Goal: Book appointment/travel/reservation

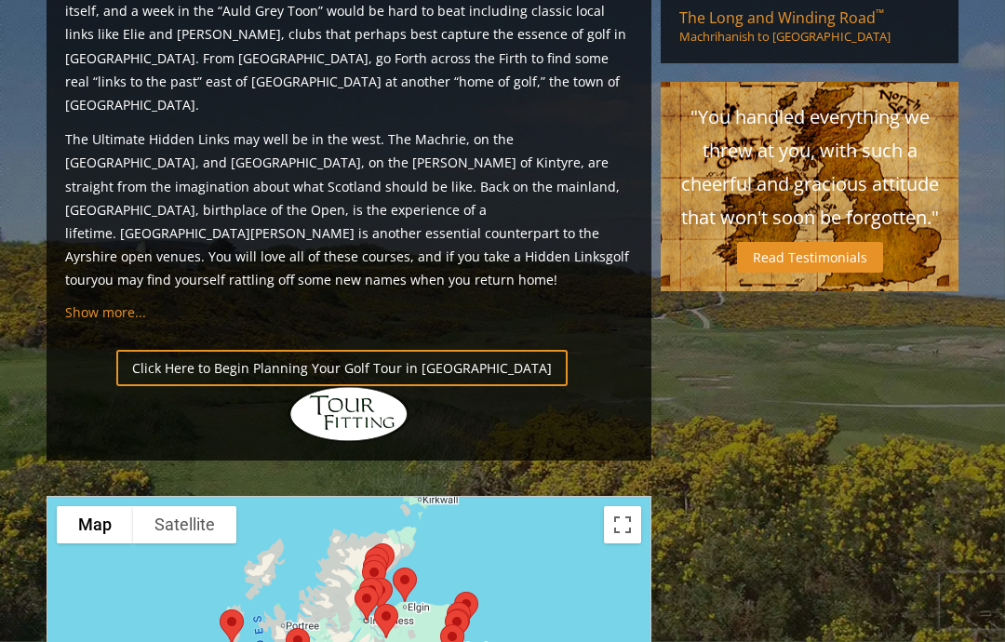
scroll to position [1785, 0]
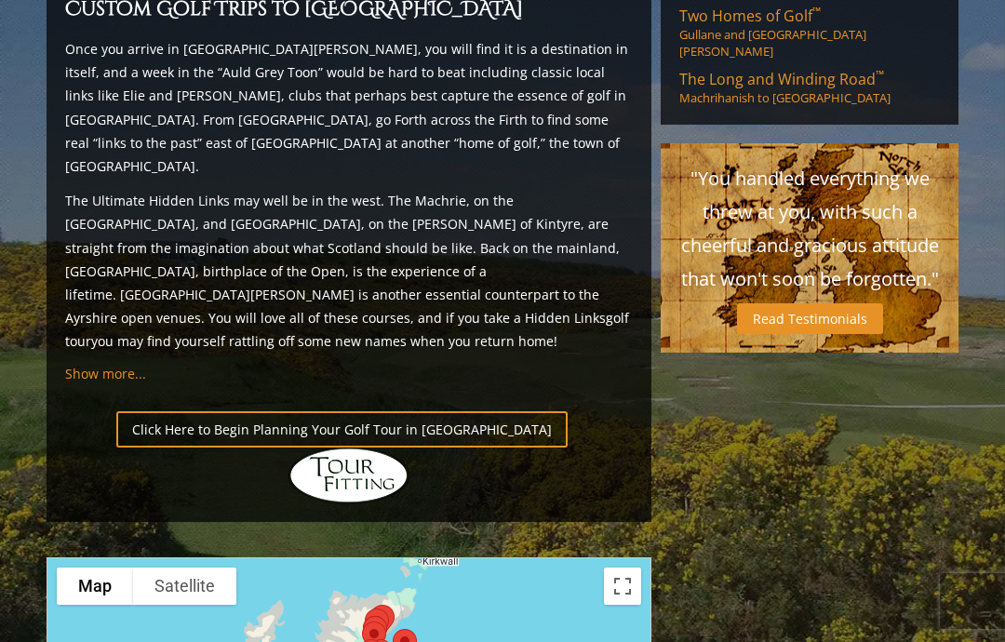
click at [233, 411] on link "Click Here to Begin Planning Your Golf Tour in [GEOGRAPHIC_DATA]" at bounding box center [341, 429] width 451 height 36
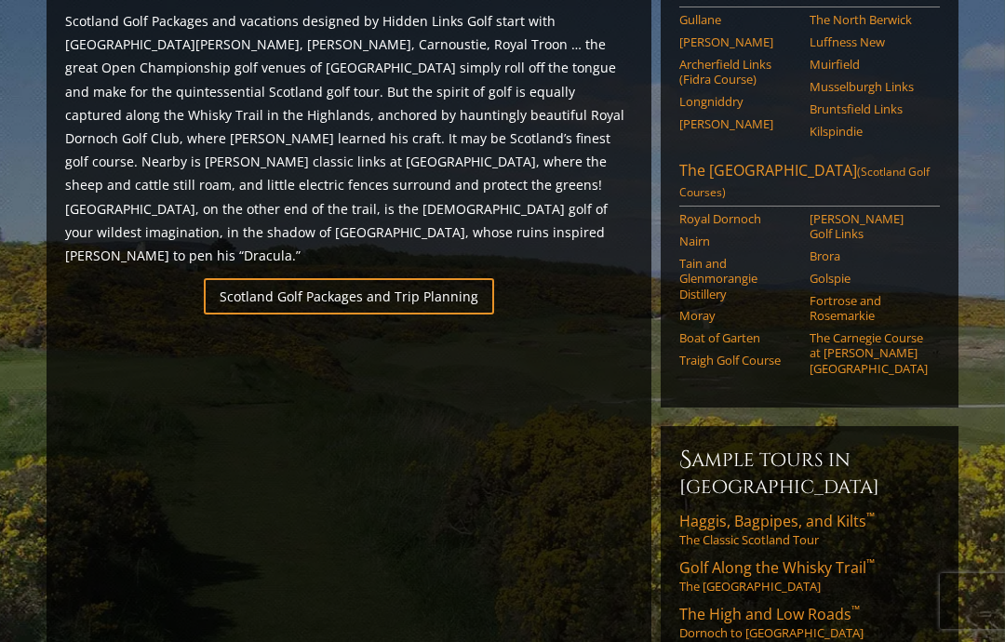
scroll to position [1123, 0]
click at [276, 279] on link "Scotland Golf Packages and Trip Planning" at bounding box center [349, 297] width 290 height 36
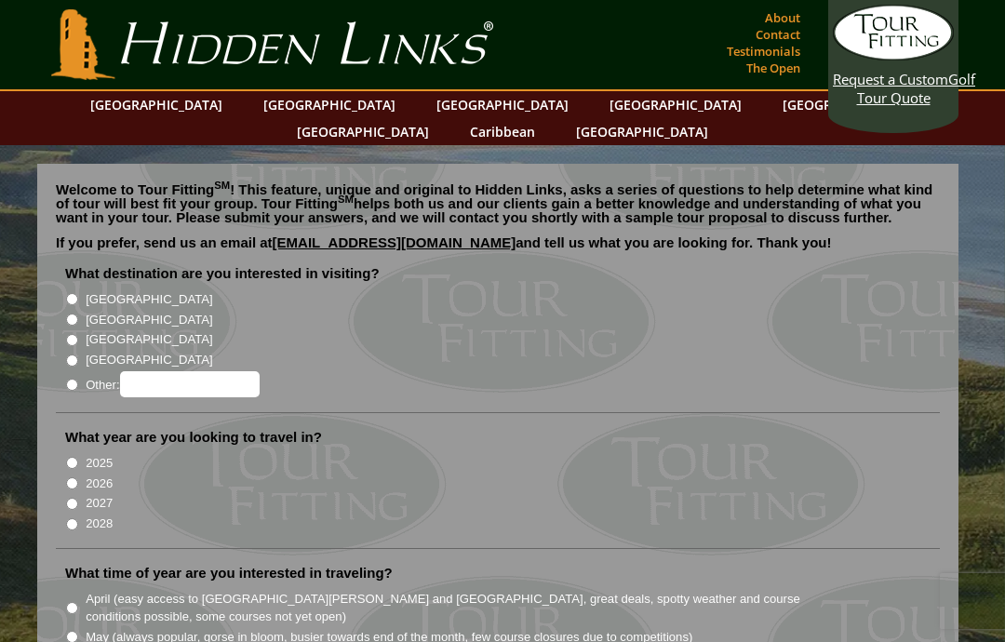
click at [73, 313] on input "[GEOGRAPHIC_DATA]" at bounding box center [72, 319] width 12 height 12
radio input "true"
click at [71, 457] on input "2025" at bounding box center [72, 463] width 12 height 12
radio input "true"
click at [74, 477] on input "2026" at bounding box center [72, 483] width 12 height 12
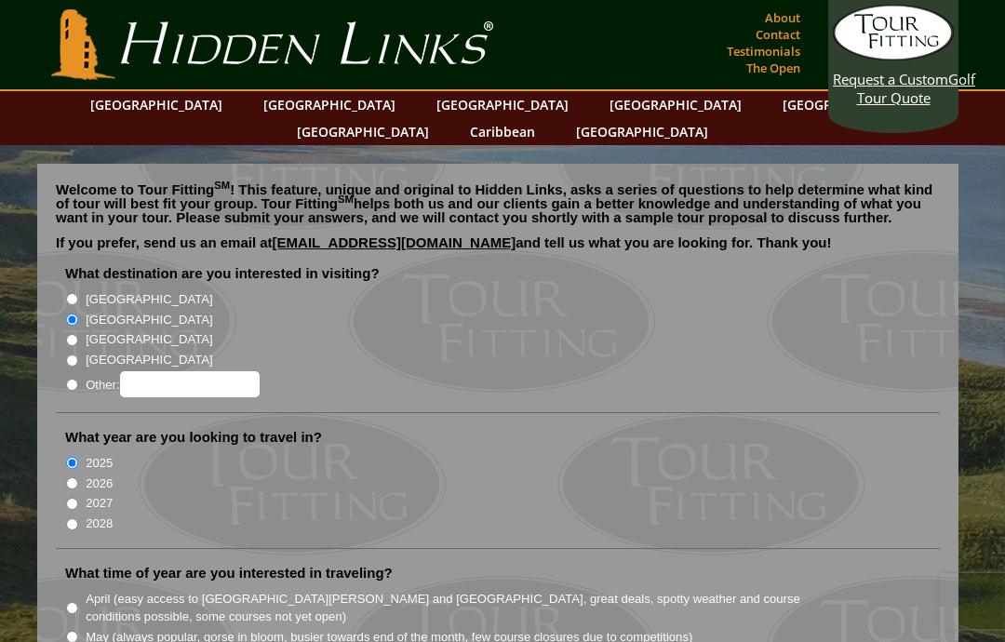
radio input "true"
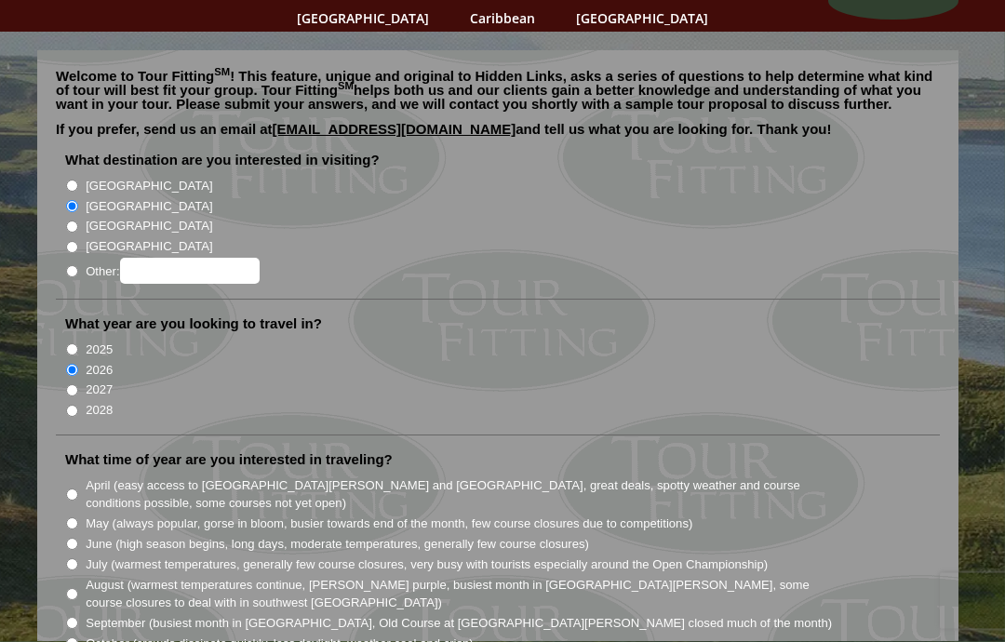
scroll to position [127, 0]
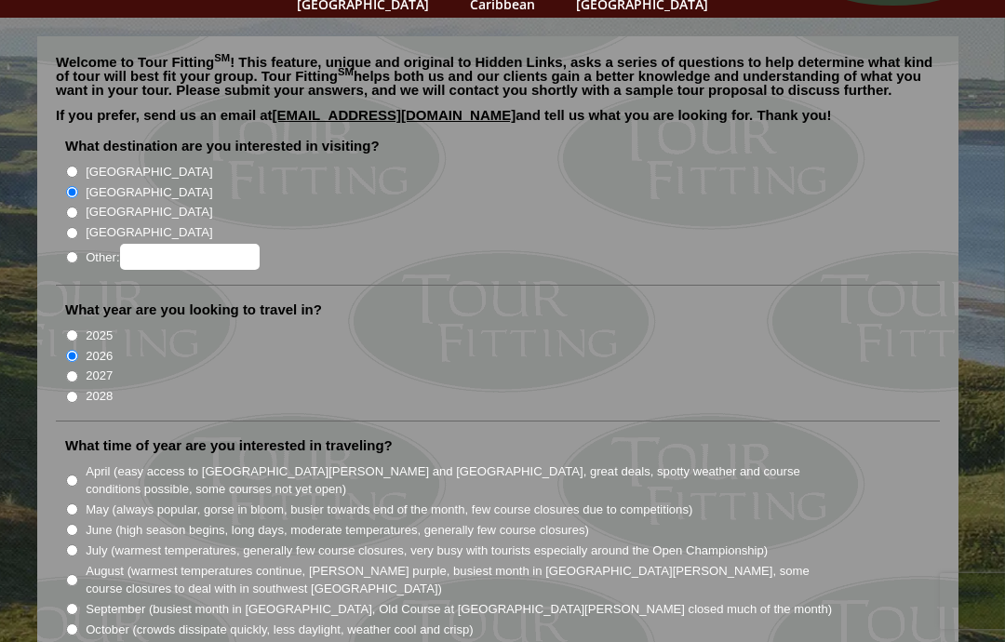
click at [73, 544] on input "July (warmest temperatures, generally few course closures, very busy with touri…" at bounding box center [72, 550] width 12 height 12
radio input "true"
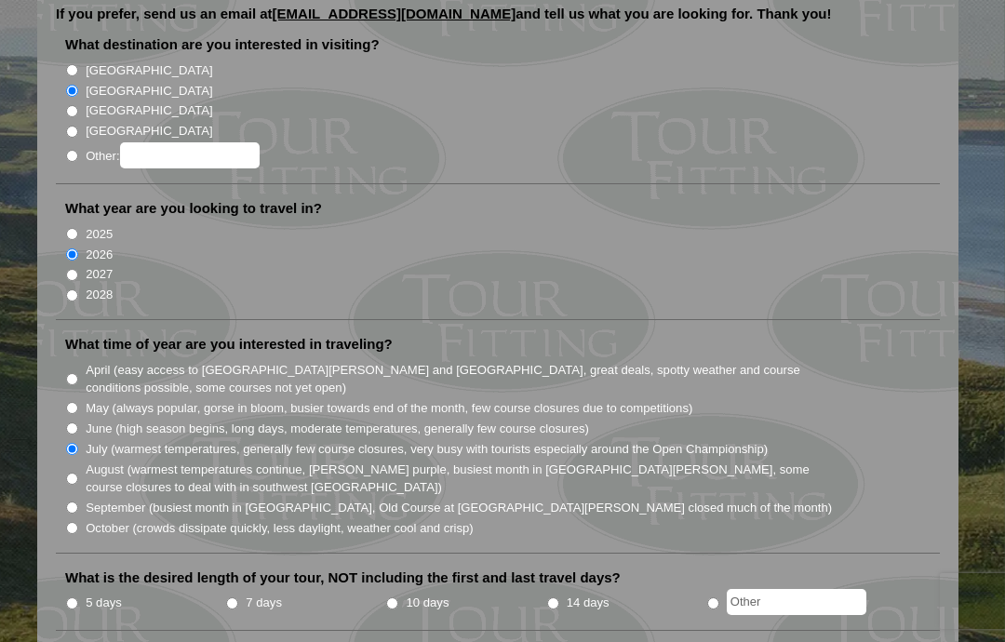
scroll to position [249, 0]
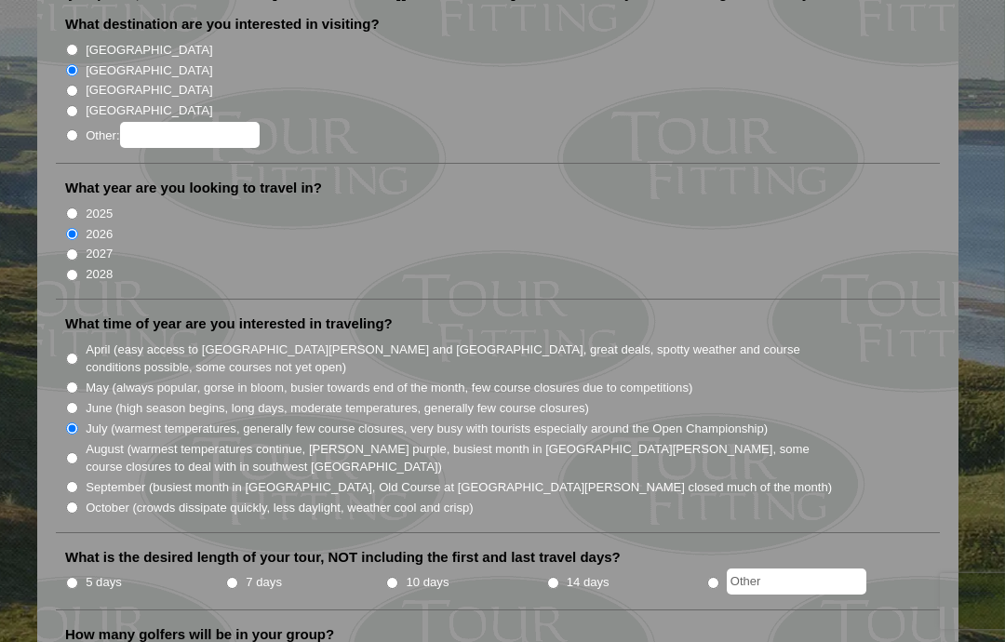
click at [393, 577] on input "10 days" at bounding box center [392, 583] width 12 height 12
radio input "true"
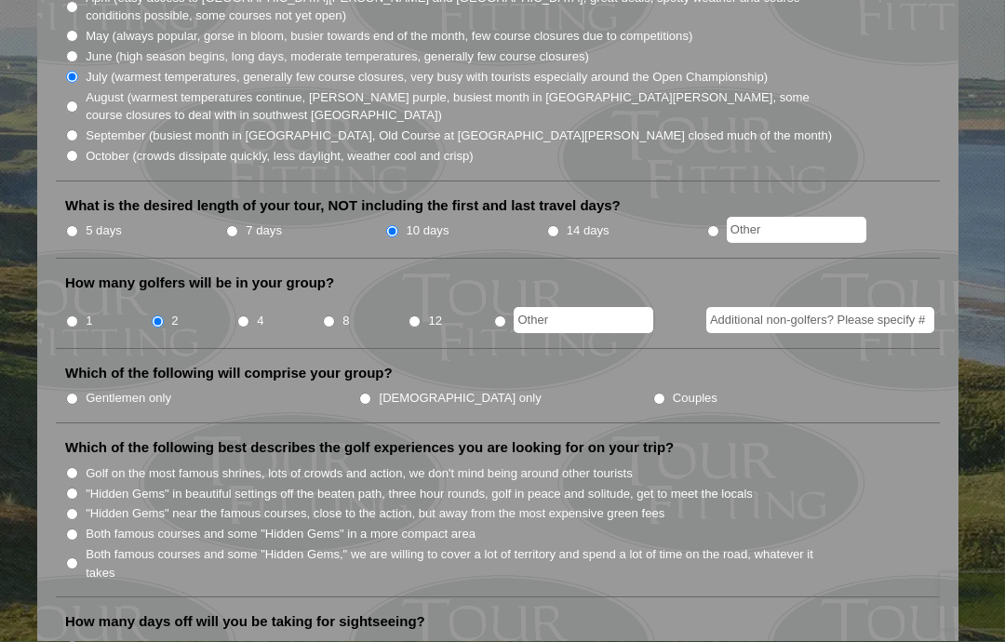
scroll to position [602, 0]
click at [653, 392] on input "Couples" at bounding box center [659, 398] width 12 height 12
radio input "true"
click at [66, 527] on input "Both famous courses and some "Hidden Gems" in a more compact area" at bounding box center [72, 533] width 12 height 12
radio input "true"
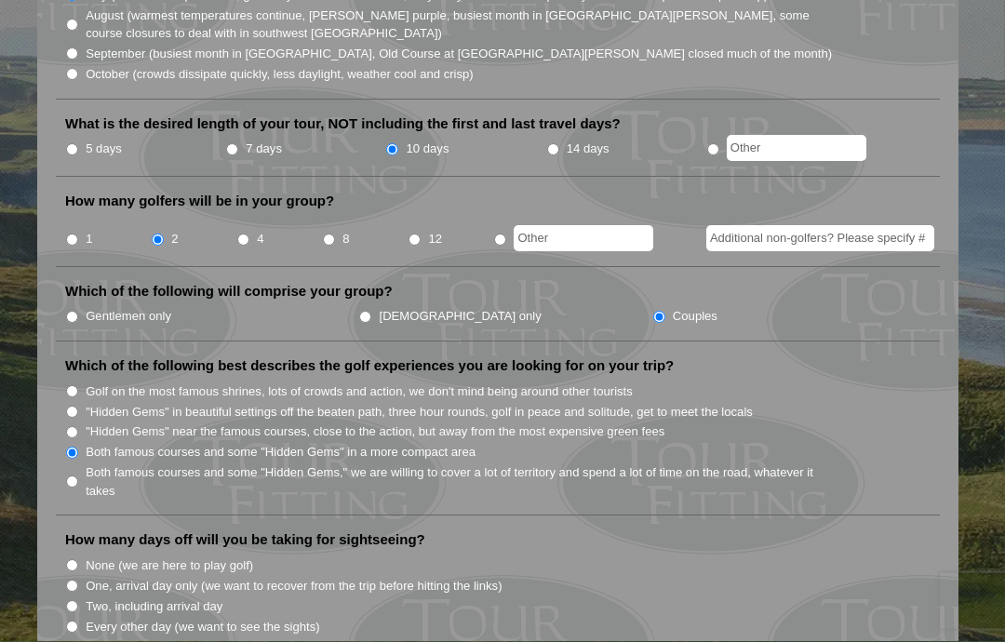
scroll to position [690, 0]
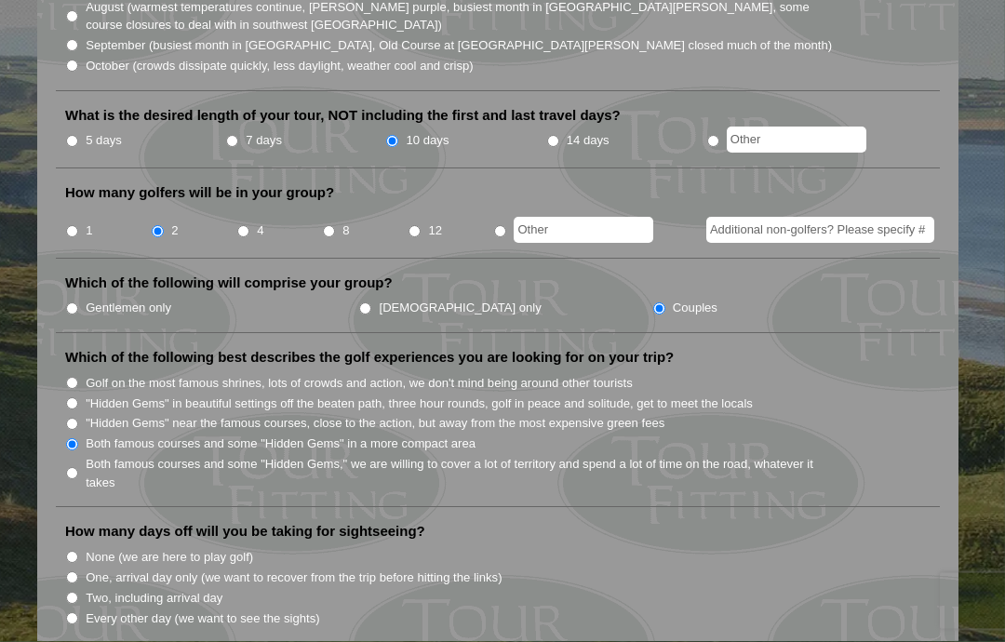
click at [72, 613] on input "Every other day (we want to see the sights)" at bounding box center [72, 619] width 12 height 12
radio input "true"
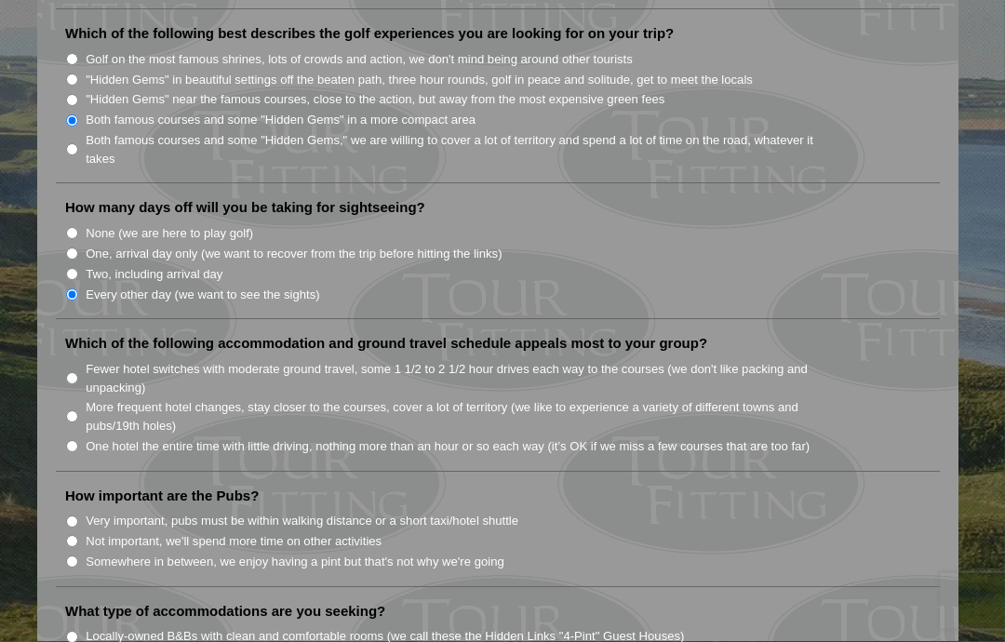
scroll to position [1089, 0]
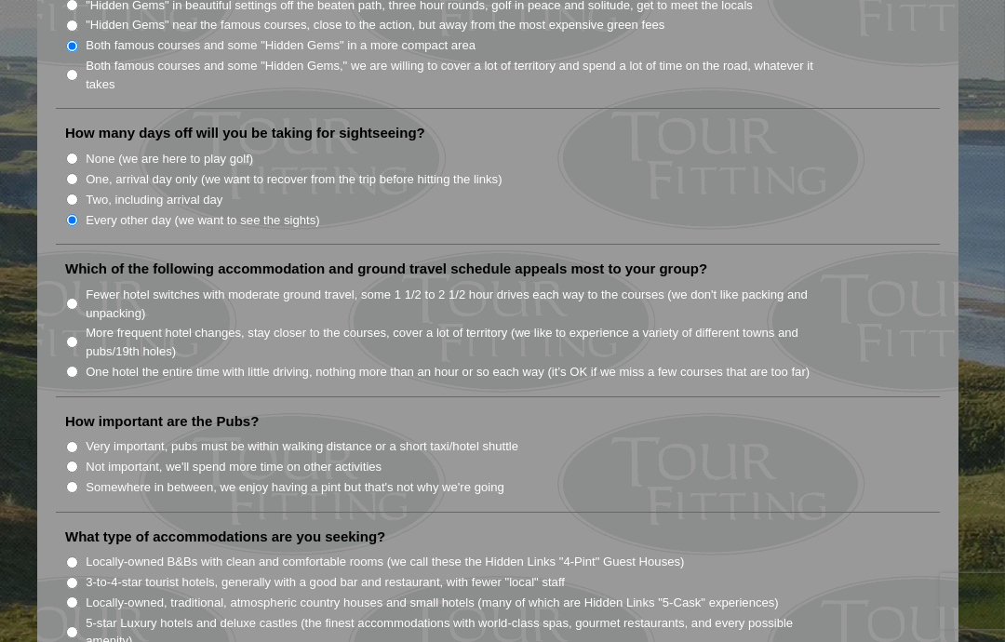
click at [69, 441] on input "Very important, pubs must be within walking distance or a short taxi/hotel shut…" at bounding box center [72, 447] width 12 height 12
radio input "true"
click at [74, 366] on input "One hotel the entire time with little driving, nothing more than an hour or so …" at bounding box center [72, 372] width 12 height 12
radio input "true"
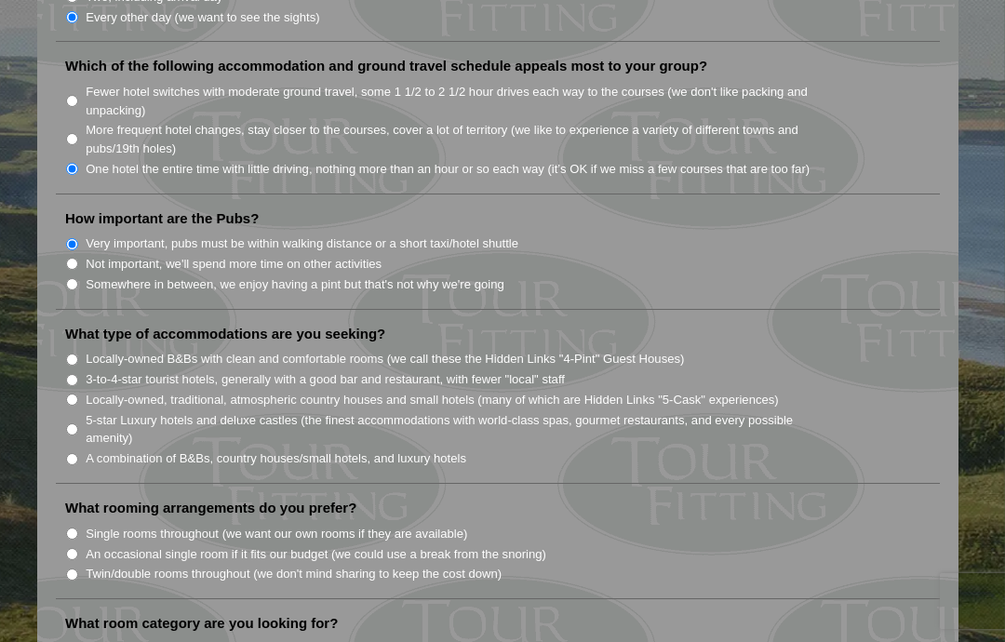
scroll to position [1296, 0]
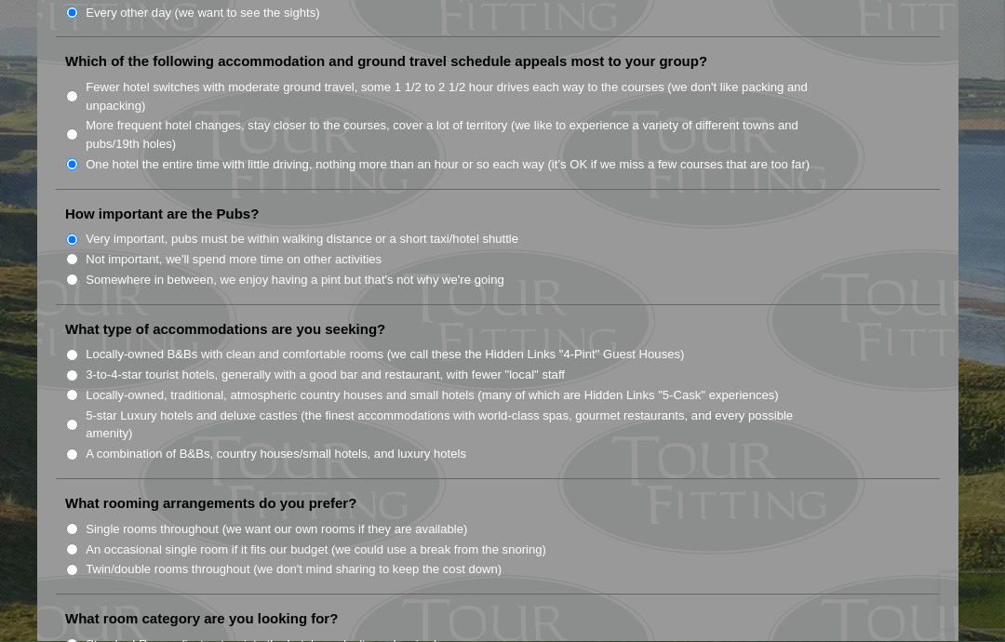
click at [69, 390] on input "Locally-owned, traditional, atmospheric country houses and small hotels (many o…" at bounding box center [72, 396] width 12 height 12
radio input "true"
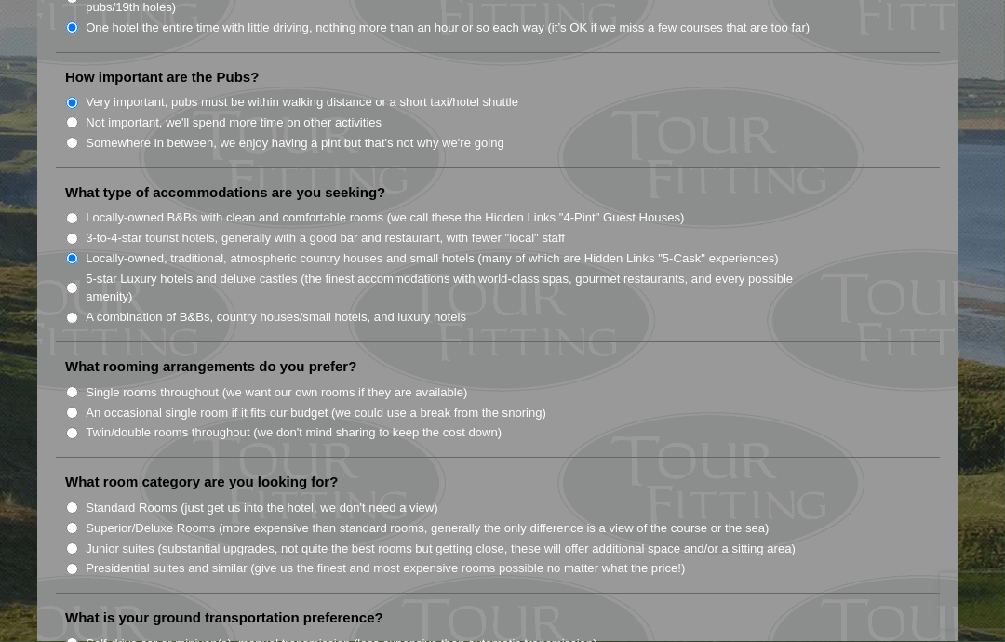
scroll to position [1440, 0]
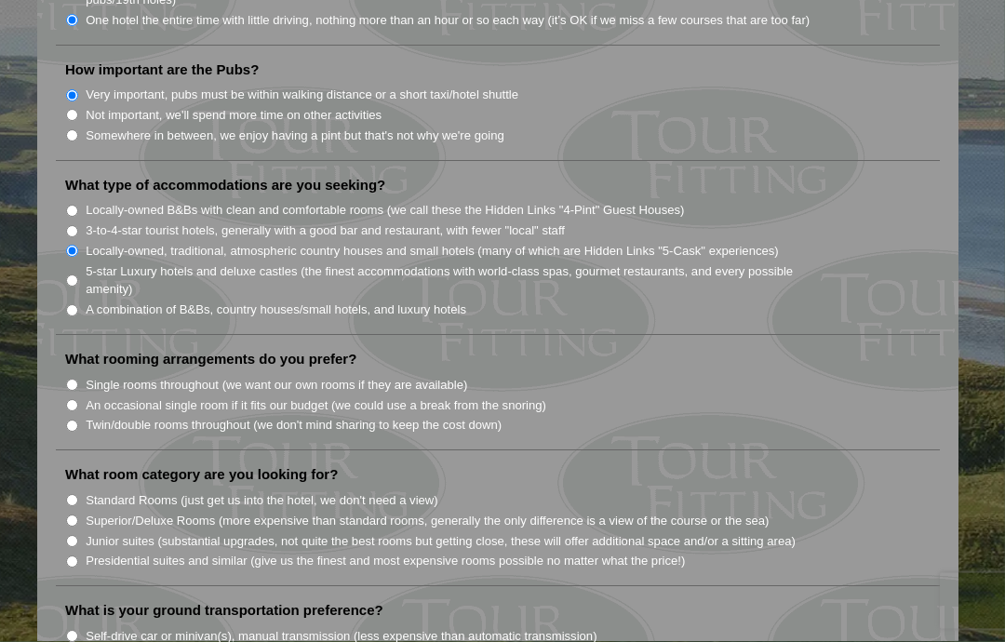
click at [73, 420] on input "Twin/double rooms throughout (we don't mind sharing to keep the cost down)" at bounding box center [72, 426] width 12 height 12
radio input "true"
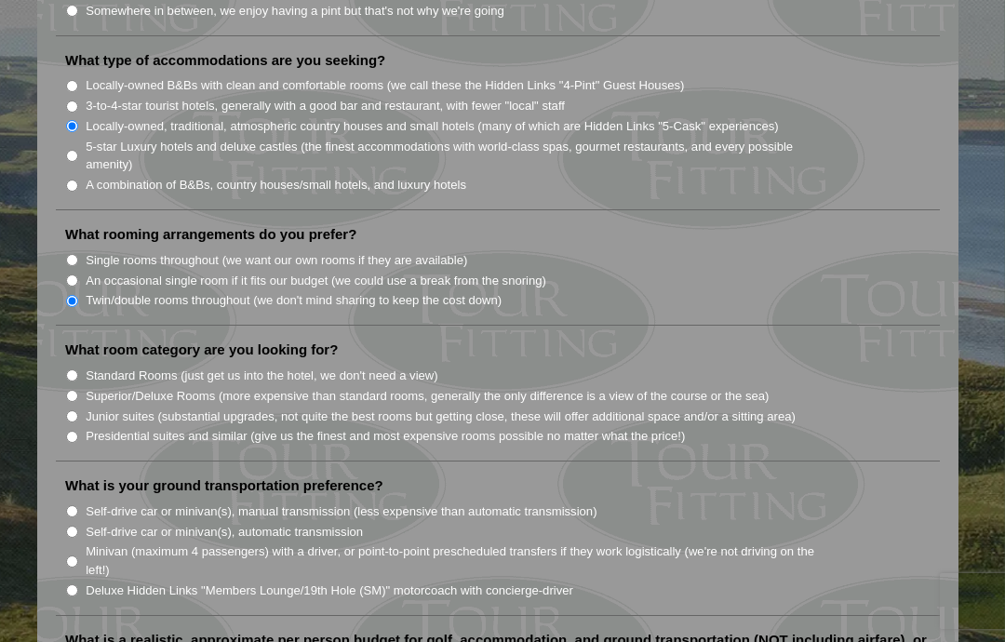
scroll to position [1569, 0]
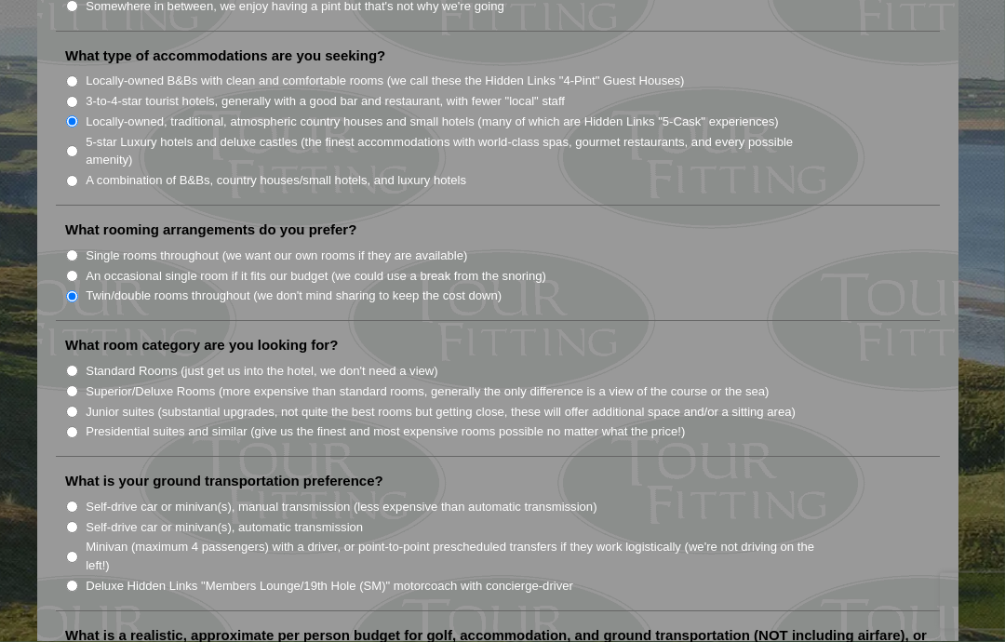
click at [75, 406] on input "Junior suites (substantial upgrades, not quite the best rooms but getting close…" at bounding box center [72, 412] width 12 height 12
radio input "true"
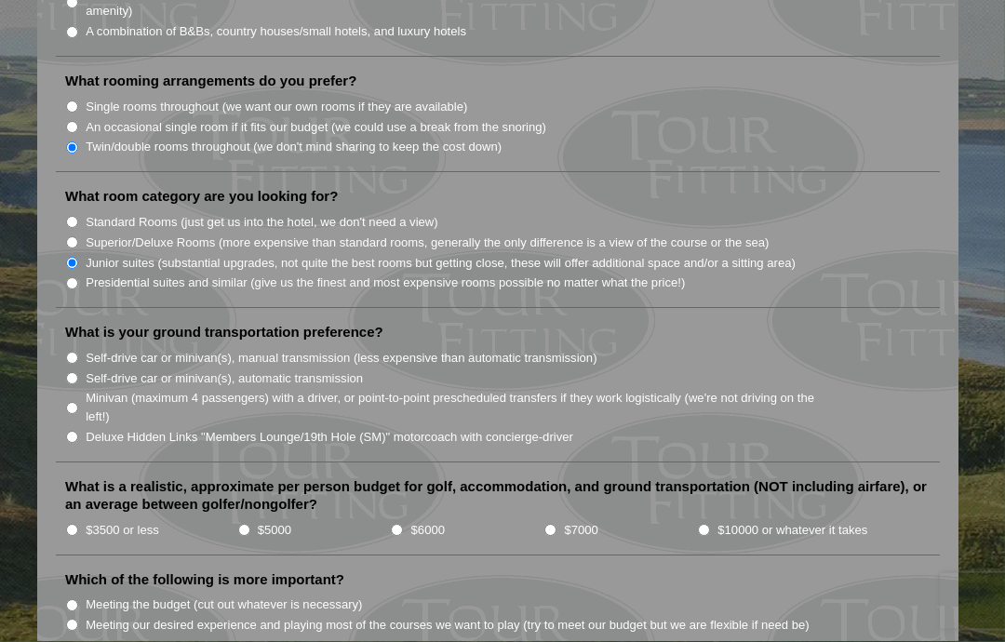
scroll to position [1719, 0]
click at [72, 372] on input "Self-drive car or minivan(s), automatic transmission" at bounding box center [72, 378] width 12 height 12
radio input "true"
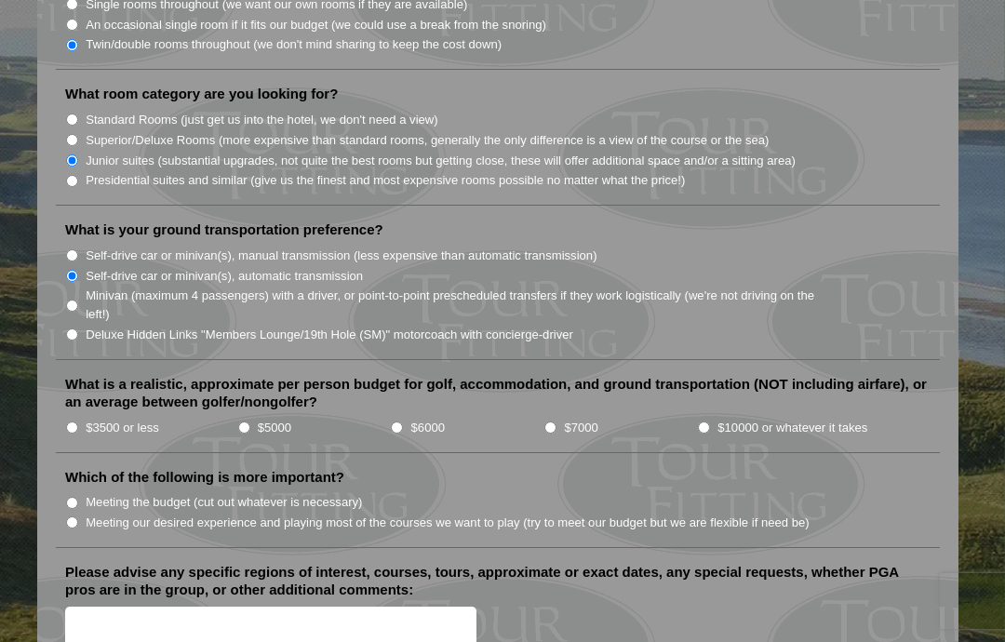
scroll to position [1825, 0]
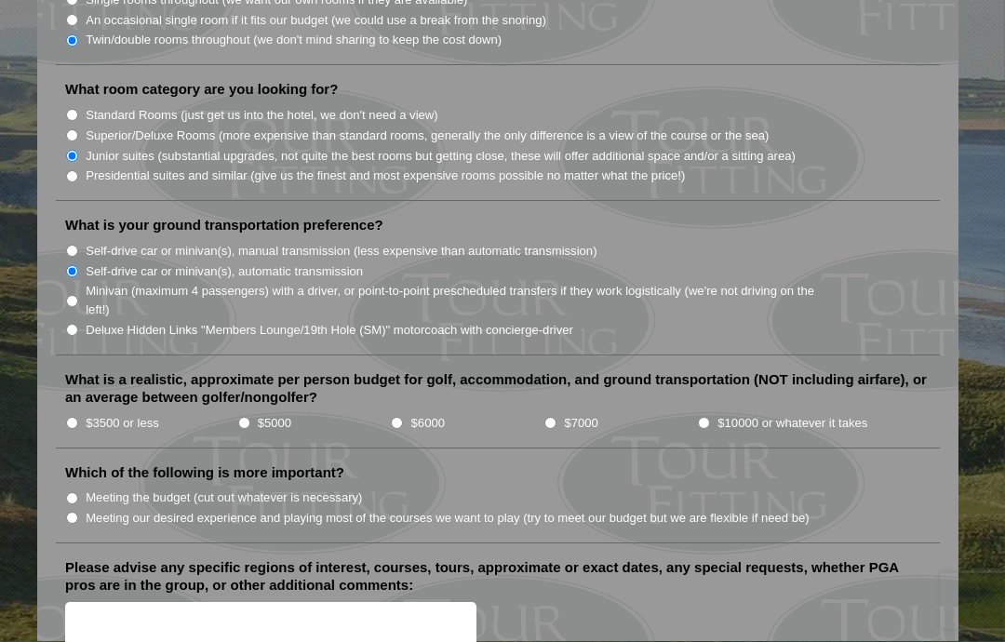
click at [242, 418] on input "$5000" at bounding box center [244, 424] width 12 height 12
radio input "true"
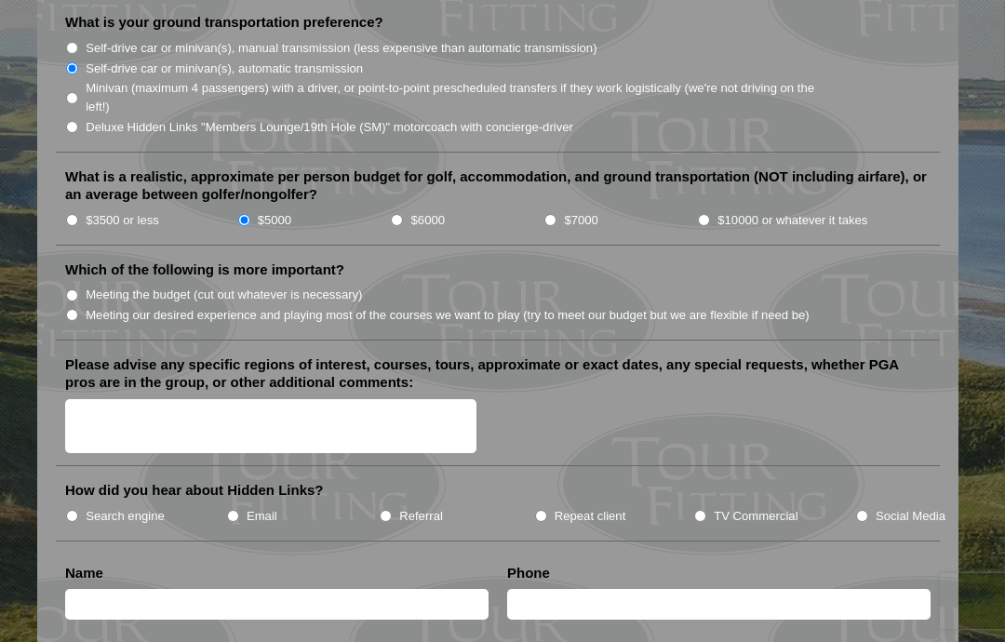
scroll to position [2021, 0]
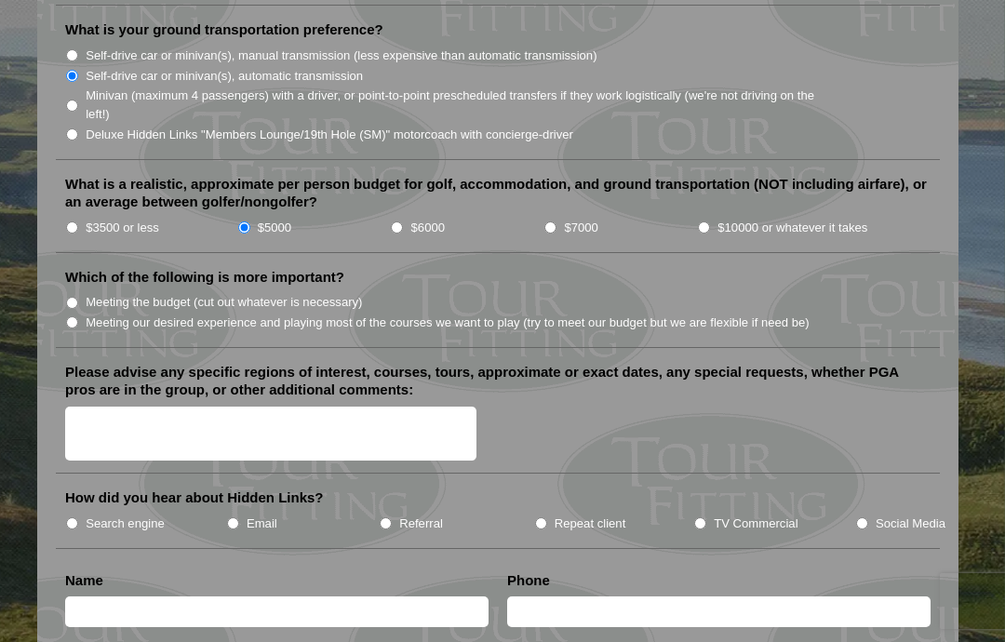
click at [67, 316] on input "Meeting our desired experience and playing most of the courses we want to play …" at bounding box center [72, 322] width 12 height 12
radio input "true"
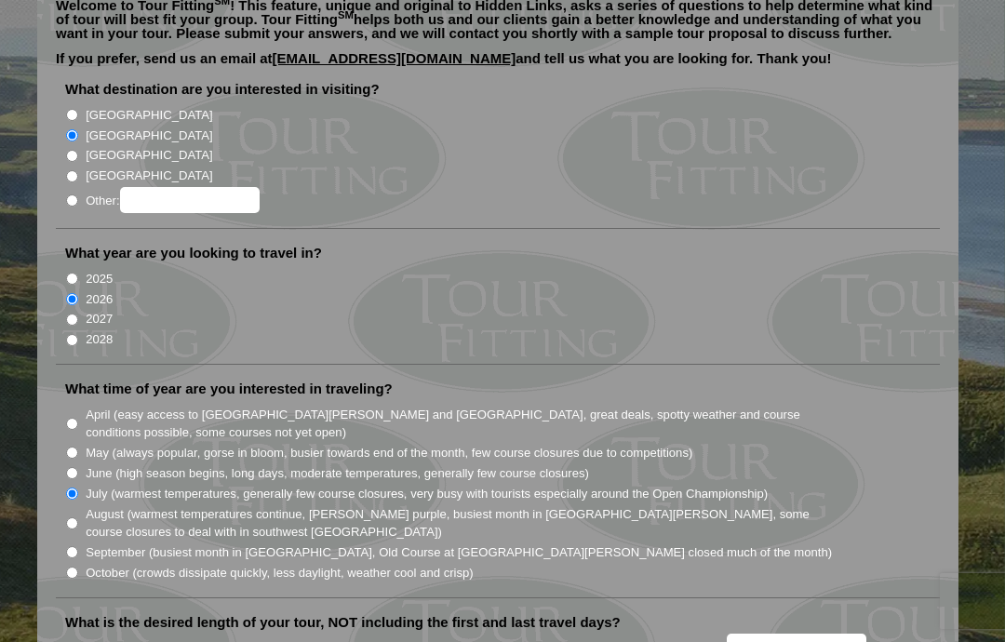
scroll to position [0, 0]
